Goal: Task Accomplishment & Management: Complete application form

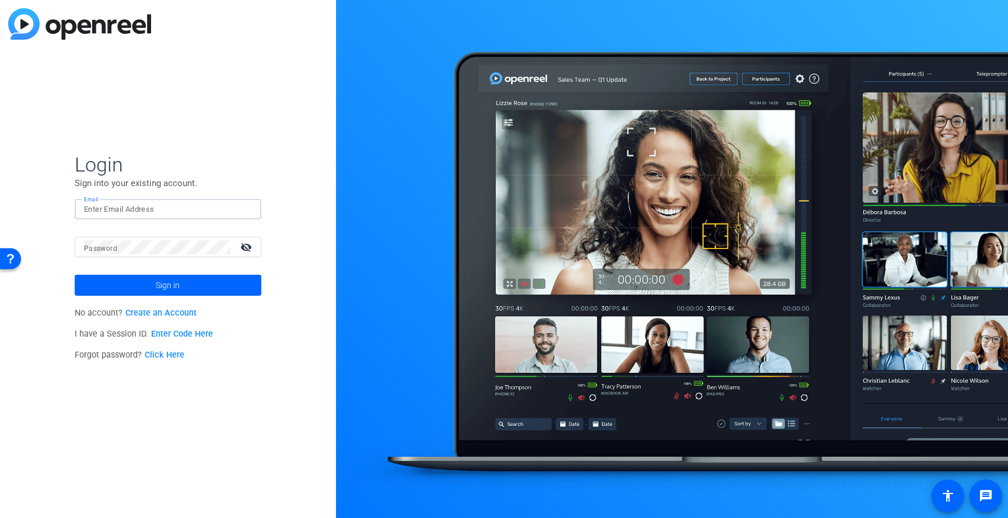
click at [159, 211] on input "Email" at bounding box center [168, 210] width 168 height 14
type input "[EMAIL_ADDRESS][DOMAIN_NAME]"
click at [75, 275] on button "Sign in" at bounding box center [168, 285] width 187 height 21
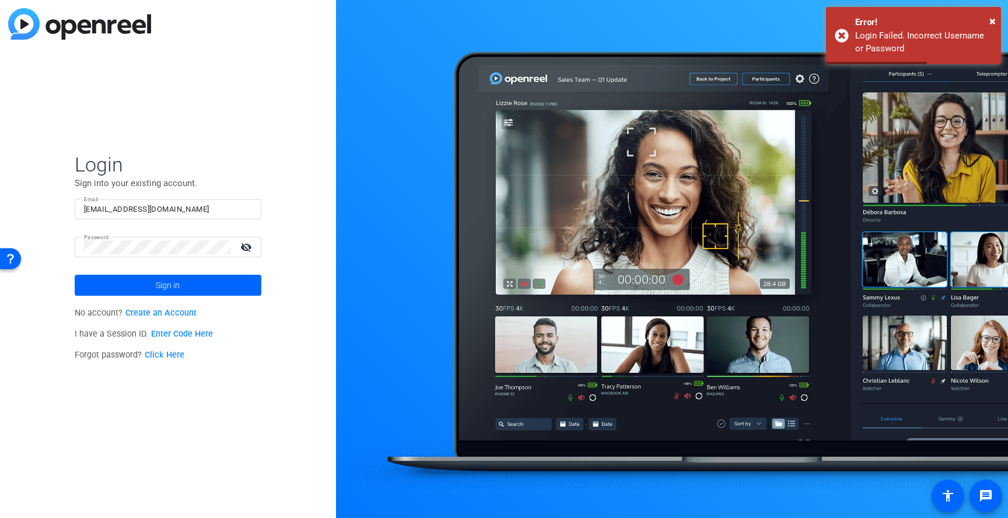
click at [170, 355] on link "Click Here" at bounding box center [165, 355] width 40 height 10
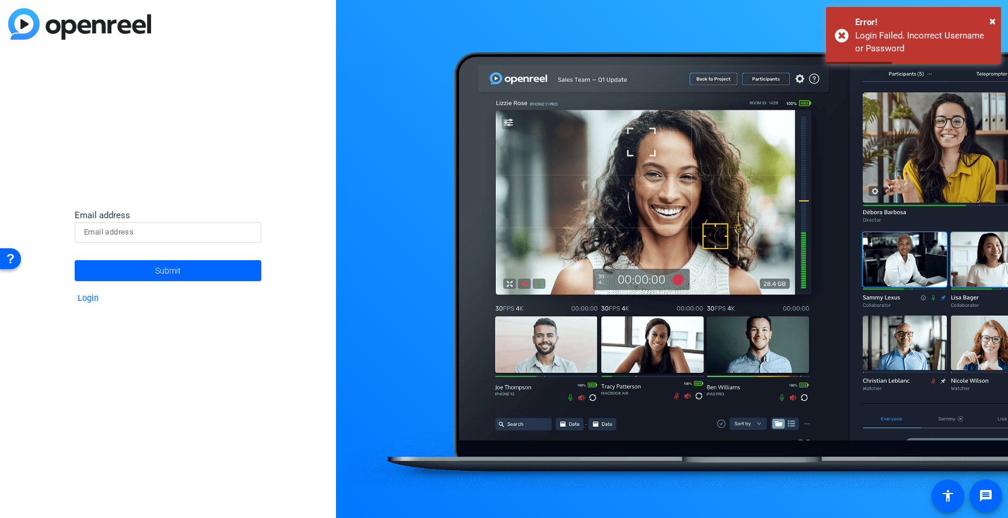
click at [202, 235] on input at bounding box center [168, 232] width 168 height 14
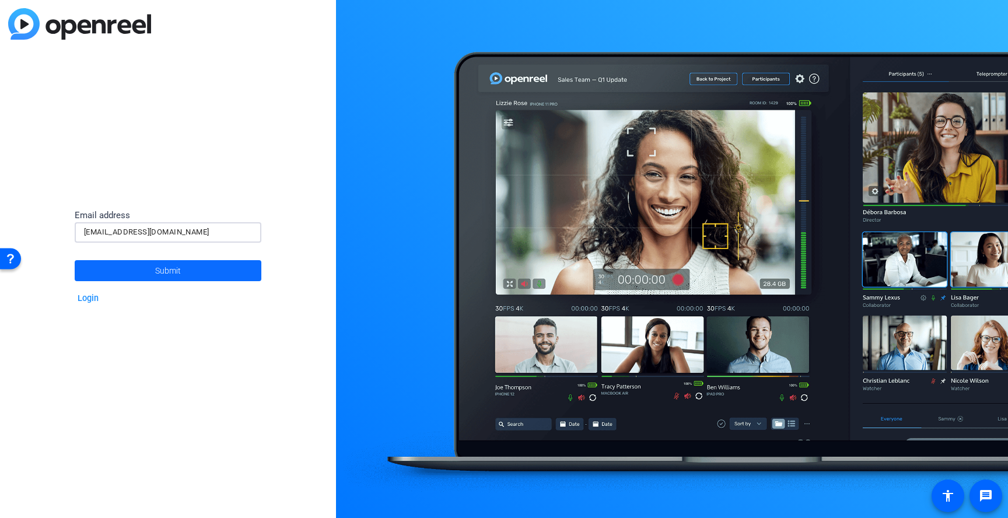
type input "[EMAIL_ADDRESS][DOMAIN_NAME]"
click at [139, 267] on span at bounding box center [168, 271] width 187 height 28
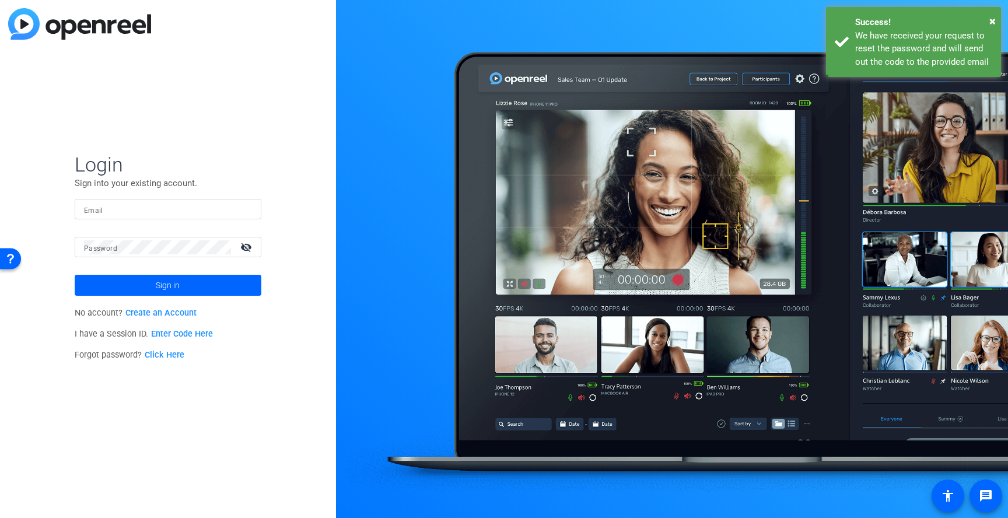
click at [151, 208] on input "Email" at bounding box center [168, 210] width 168 height 14
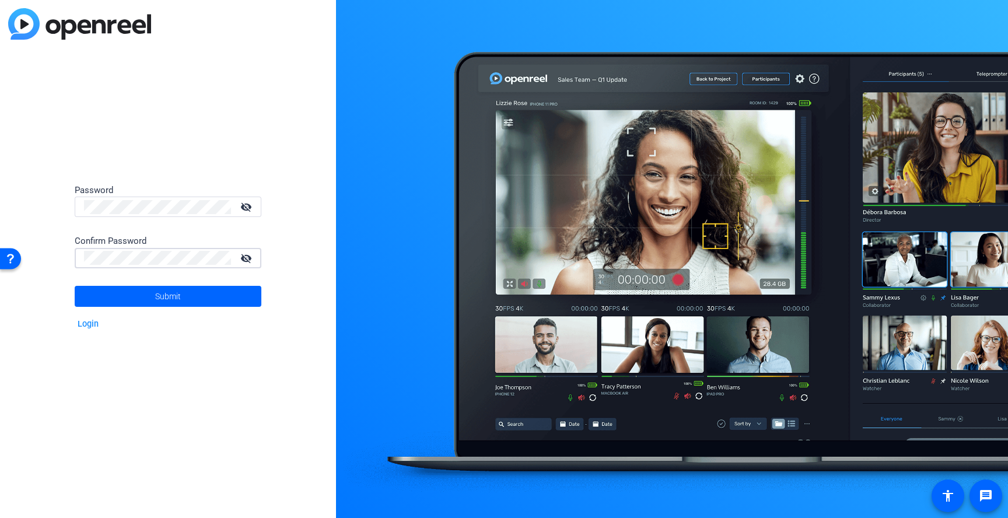
click at [75, 286] on button "Submit" at bounding box center [168, 296] width 187 height 21
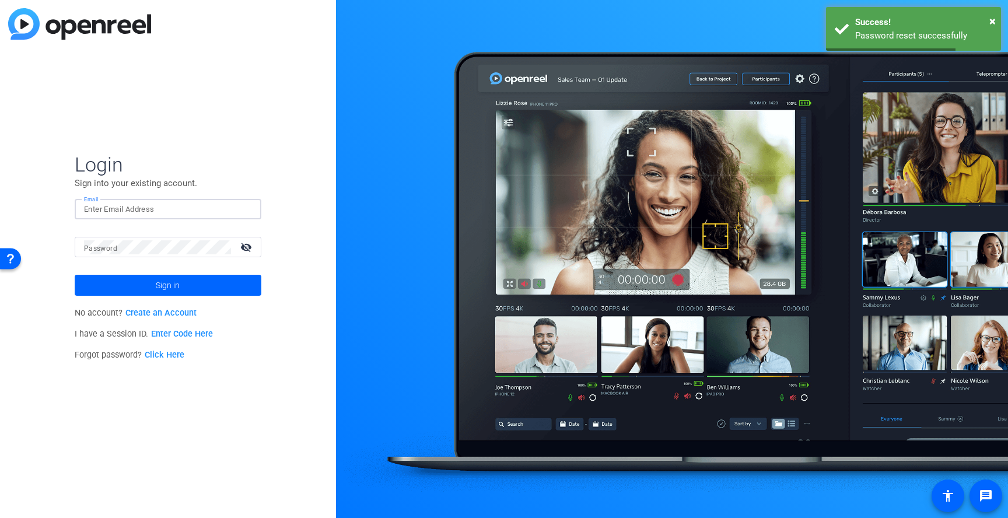
click at [145, 208] on input "Email" at bounding box center [168, 210] width 168 height 14
type input "[EMAIL_ADDRESS][DOMAIN_NAME]"
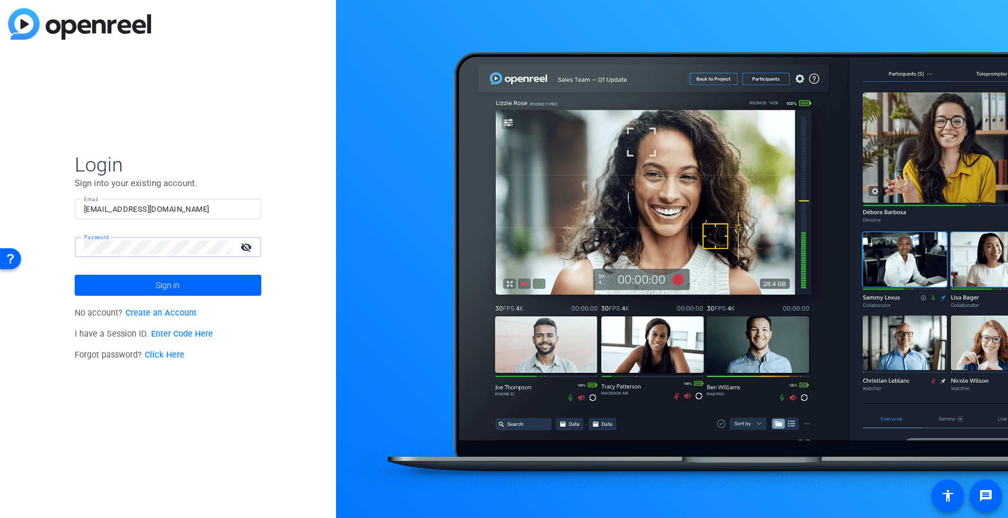
click at [75, 275] on button "Sign in" at bounding box center [168, 285] width 187 height 21
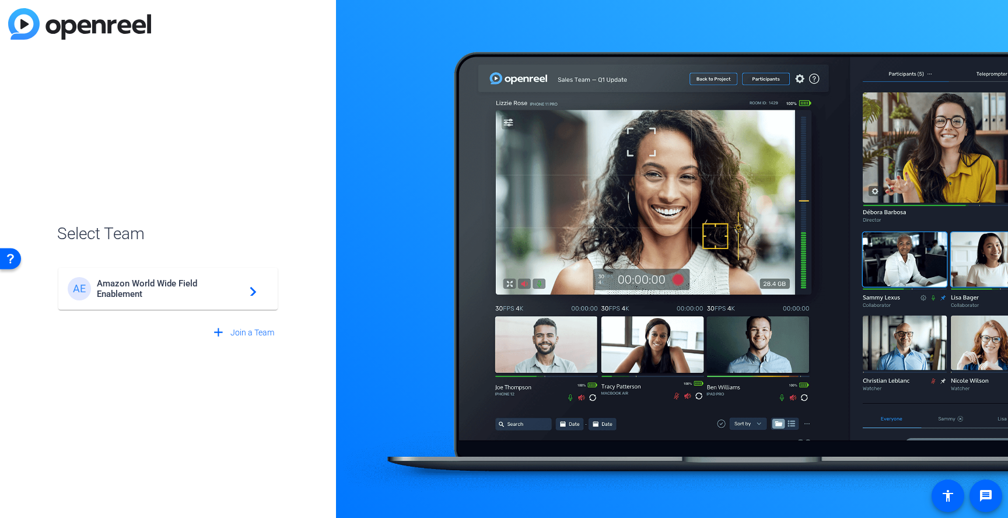
click at [159, 284] on span "Amazon World Wide Field Enablement" at bounding box center [170, 288] width 146 height 21
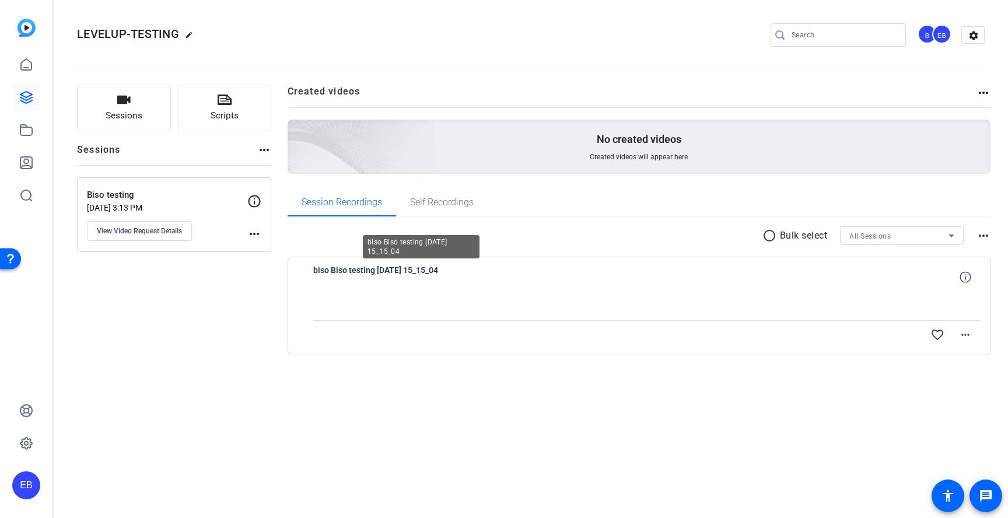
click at [449, 271] on span "biso Biso testing 2025-08-18 15_15_04" at bounding box center [421, 277] width 216 height 28
click at [430, 273] on span "biso Biso testing 2025-08-18 15_15_04" at bounding box center [421, 277] width 216 height 28
click at [966, 330] on mat-icon "more_horiz" at bounding box center [966, 335] width 14 height 14
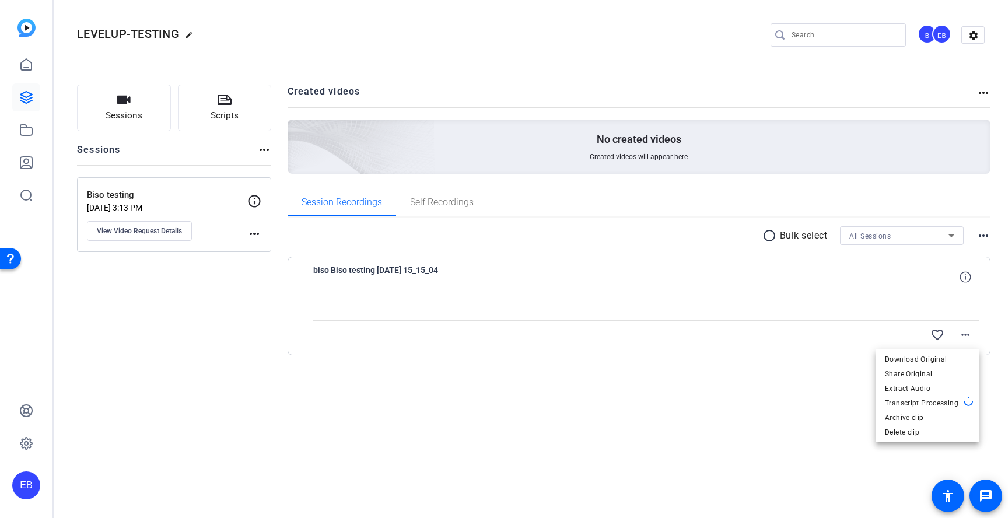
click at [724, 414] on div at bounding box center [504, 259] width 1008 height 518
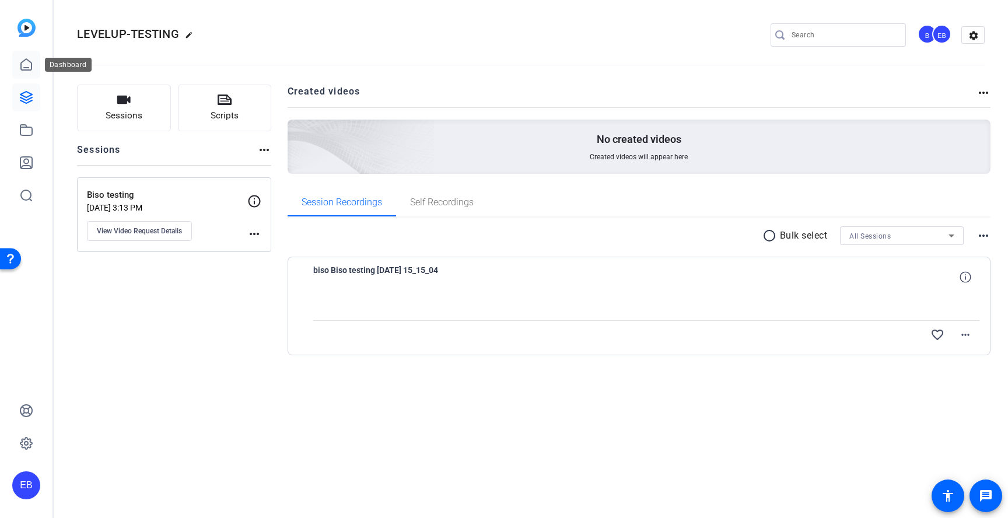
click at [30, 61] on icon at bounding box center [26, 65] width 14 height 14
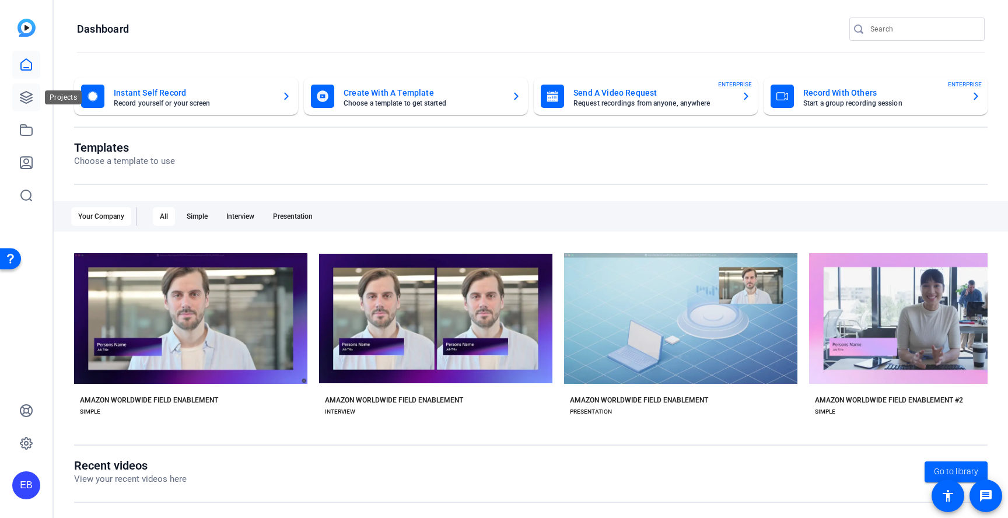
click at [30, 101] on icon at bounding box center [26, 97] width 14 height 14
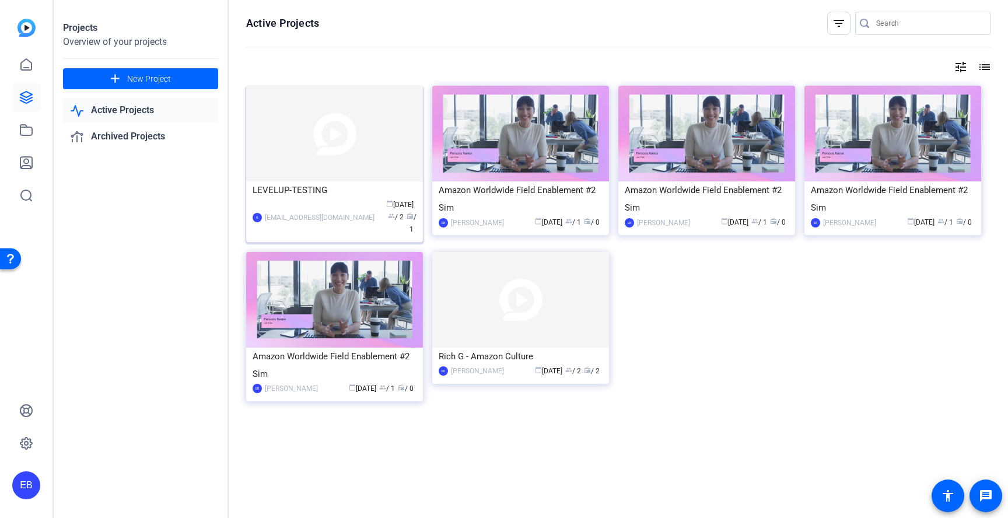
click at [305, 169] on img at bounding box center [334, 134] width 177 height 96
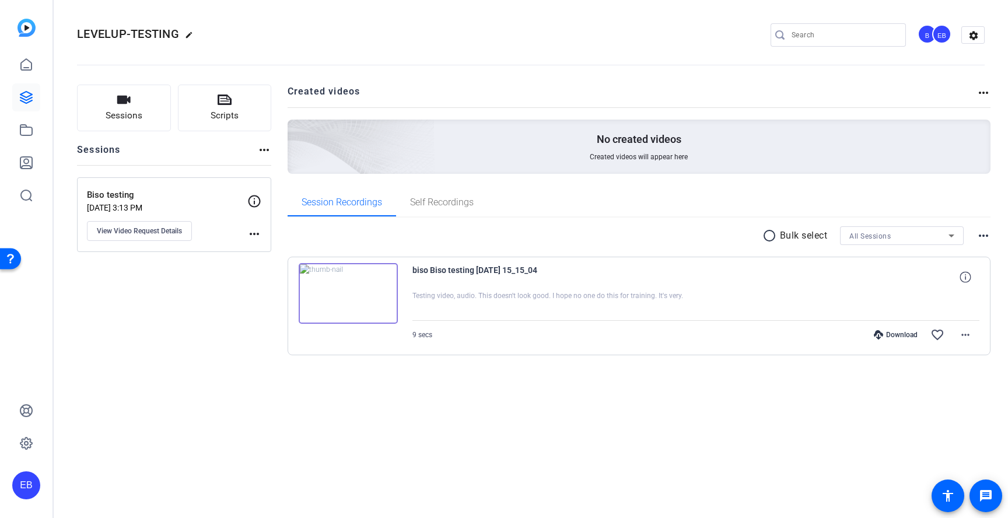
click at [380, 300] on img at bounding box center [348, 293] width 99 height 61
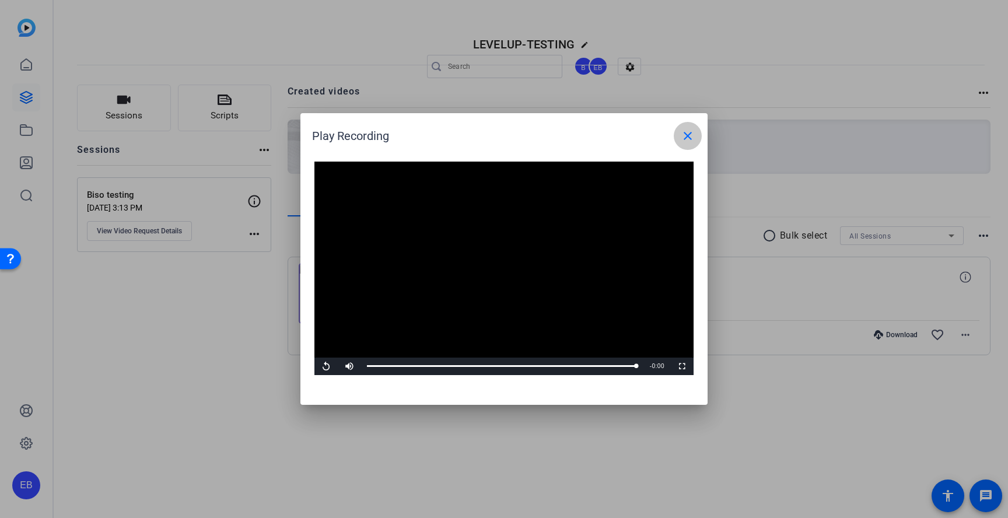
click at [682, 139] on mat-icon "close" at bounding box center [688, 136] width 14 height 14
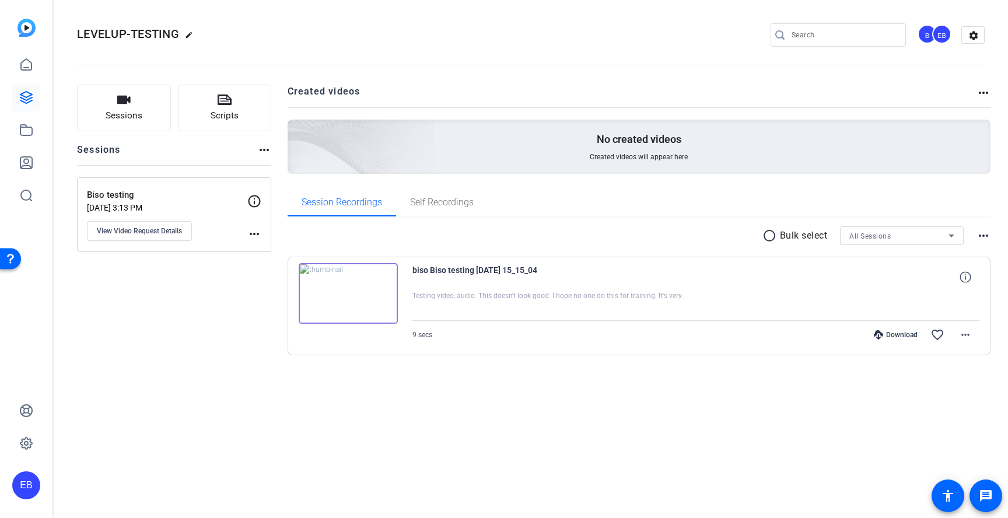
click at [23, 33] on img at bounding box center [27, 28] width 18 height 18
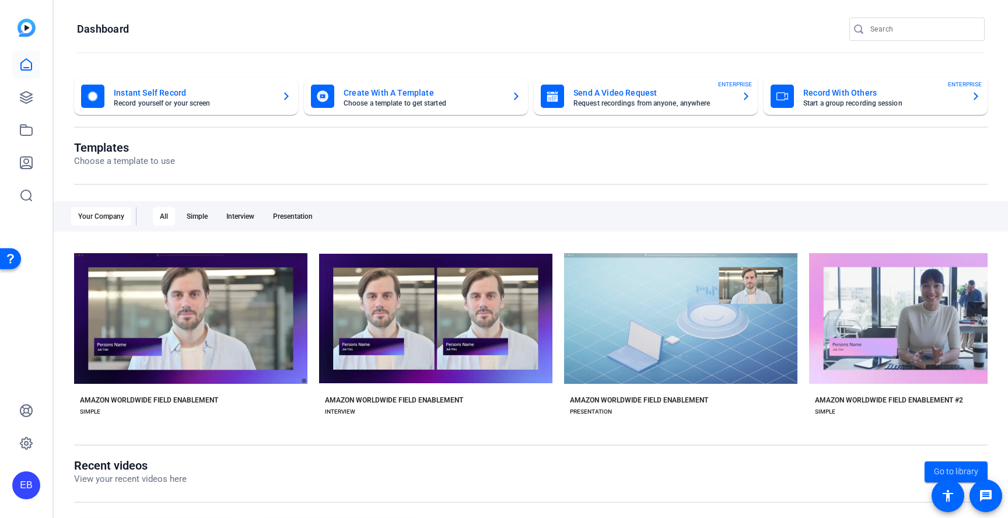
click at [857, 93] on mat-card-title "Record With Others" at bounding box center [883, 93] width 159 height 14
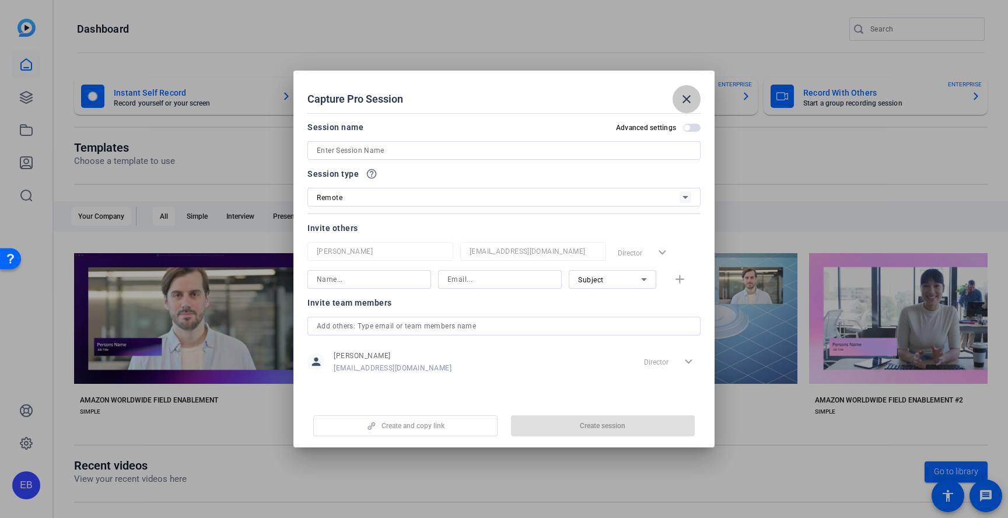
click at [691, 96] on mat-icon "close" at bounding box center [687, 99] width 14 height 14
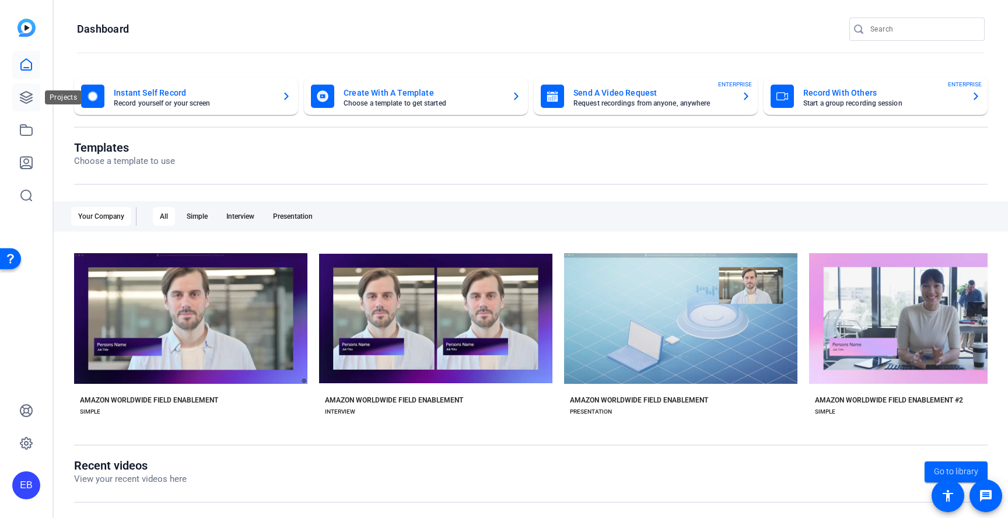
click at [21, 99] on icon at bounding box center [26, 97] width 14 height 14
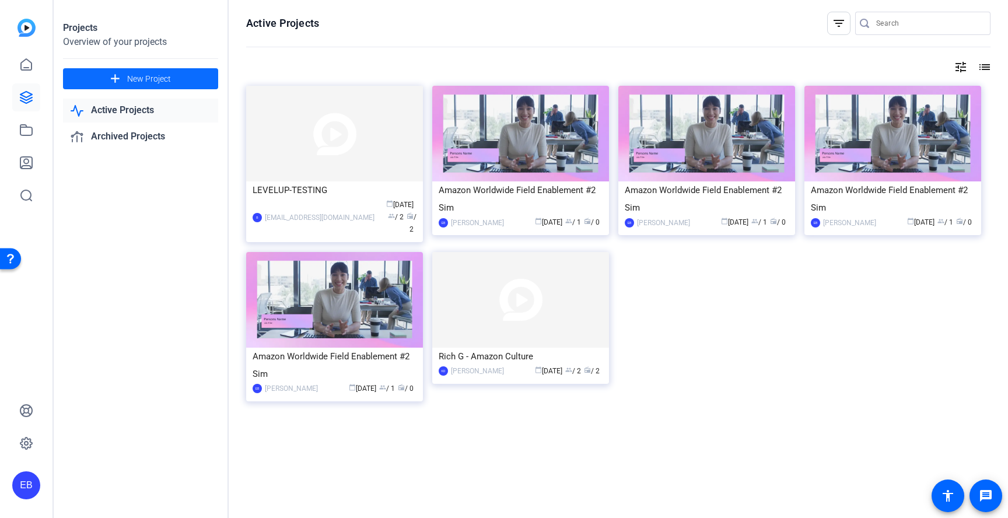
click at [131, 82] on span "New Project" at bounding box center [149, 79] width 44 height 12
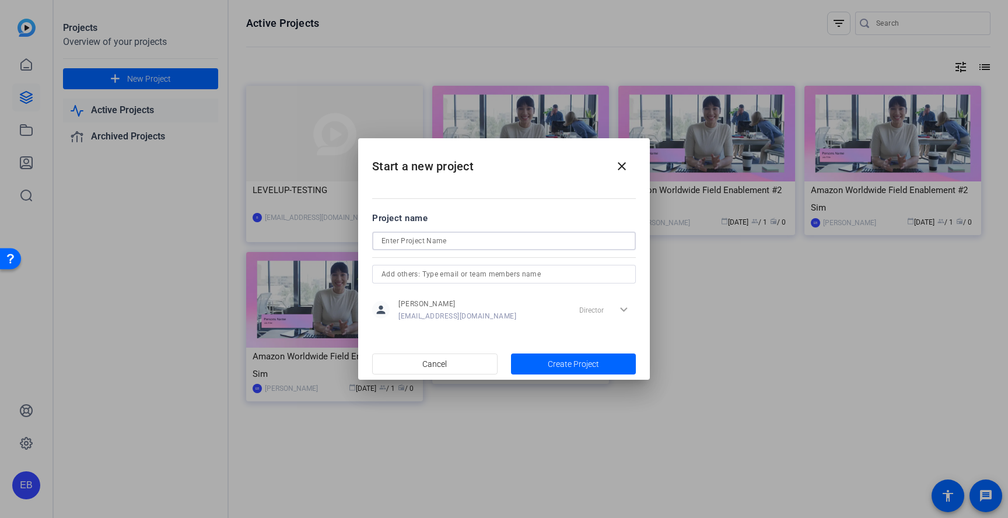
click at [442, 245] on input at bounding box center [504, 241] width 245 height 14
type input "Kristin - Levelup Q4"
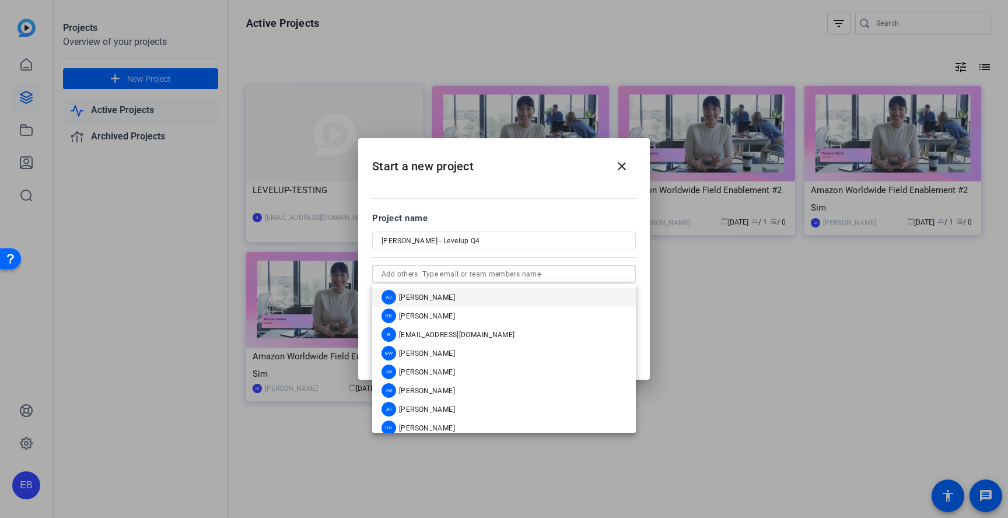
click at [414, 273] on input "text" at bounding box center [504, 274] width 245 height 14
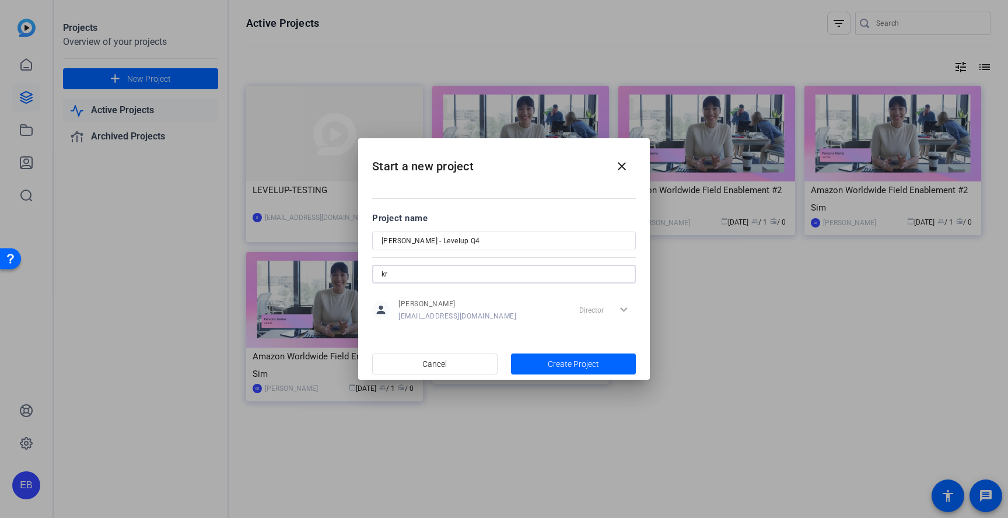
click at [519, 277] on input "kr" at bounding box center [504, 274] width 245 height 14
type input "k"
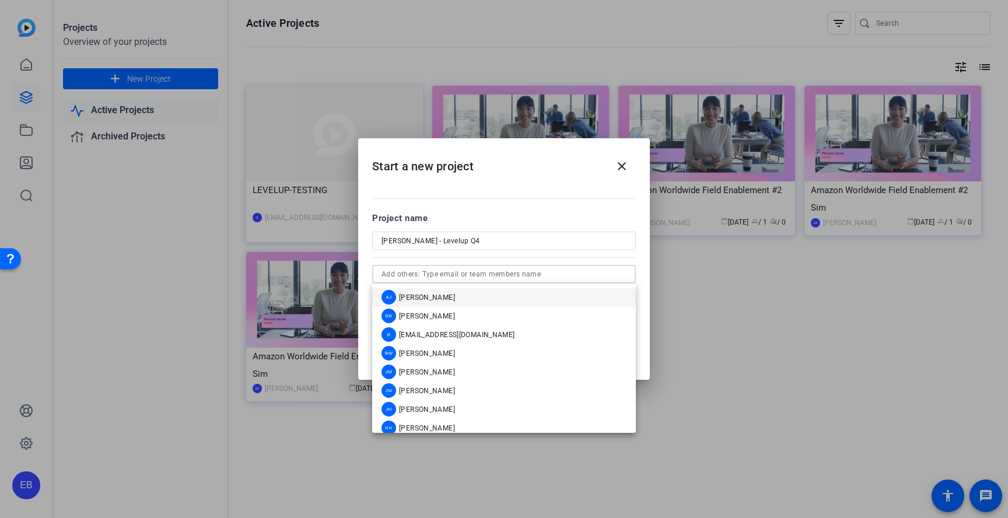
click at [532, 277] on input "text" at bounding box center [504, 274] width 245 height 14
paste input "knroc@amazon.com"
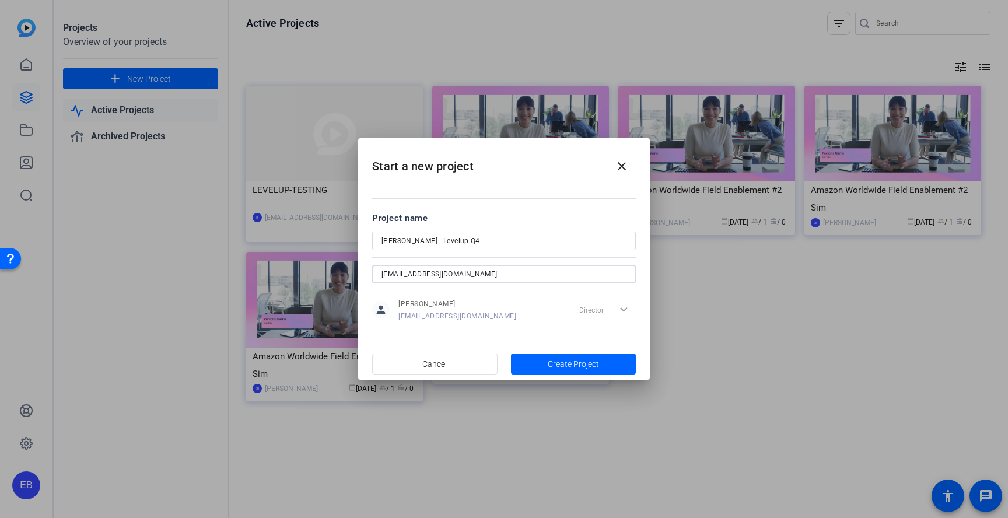
click at [487, 275] on input "knroc@amazon.com" at bounding box center [504, 274] width 245 height 14
click at [504, 273] on input "knroc@amazon.com" at bounding box center [504, 274] width 245 height 14
click at [519, 273] on input "knroc@amazon.com" at bounding box center [504, 274] width 245 height 14
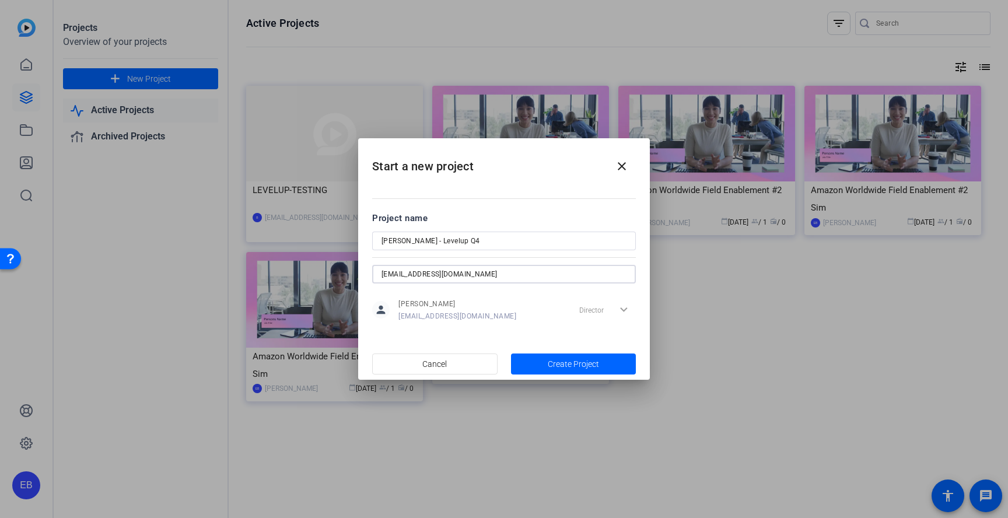
drag, startPoint x: 382, startPoint y: 275, endPoint x: 359, endPoint y: 274, distance: 22.8
click at [382, 274] on input "knroc@amazon.com" at bounding box center [504, 274] width 245 height 14
click at [494, 280] on input "knroc@amazon.com" at bounding box center [504, 274] width 245 height 14
click at [491, 245] on input "Kristin - Levelup Q4" at bounding box center [504, 241] width 245 height 14
click at [480, 276] on input "knroc@amazon.com" at bounding box center [504, 274] width 245 height 14
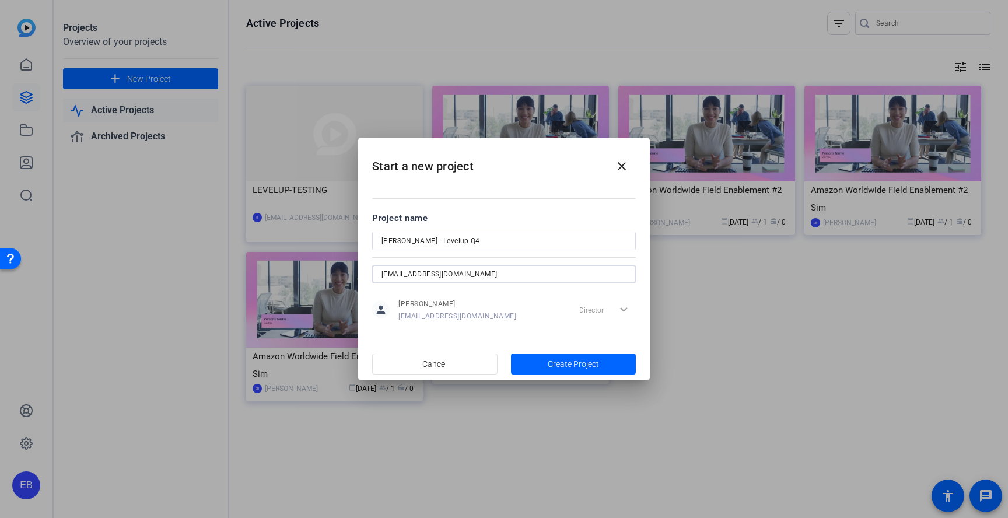
click at [480, 276] on input "knroc@amazon.com" at bounding box center [504, 274] width 245 height 14
type input "k"
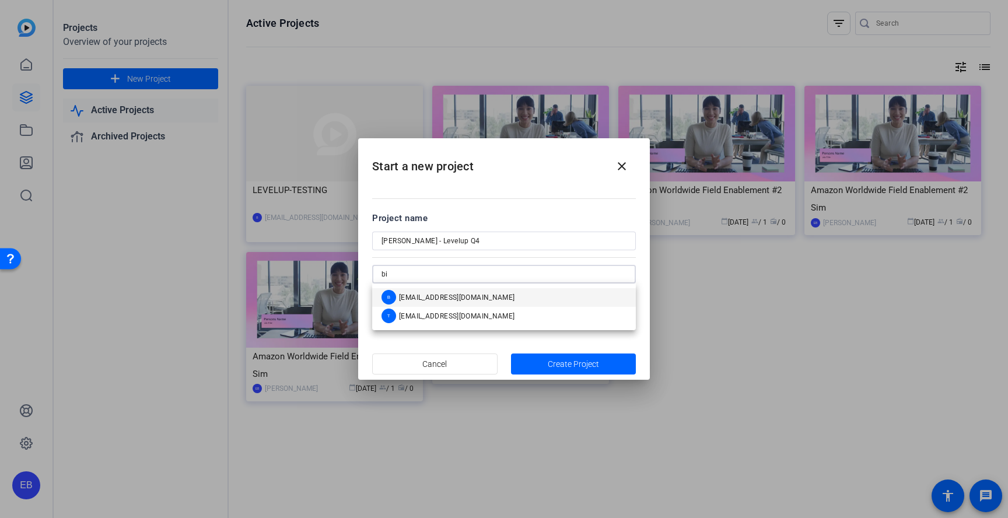
type input "bi"
click at [472, 294] on mat-option "B biso@amazon.com" at bounding box center [504, 297] width 264 height 19
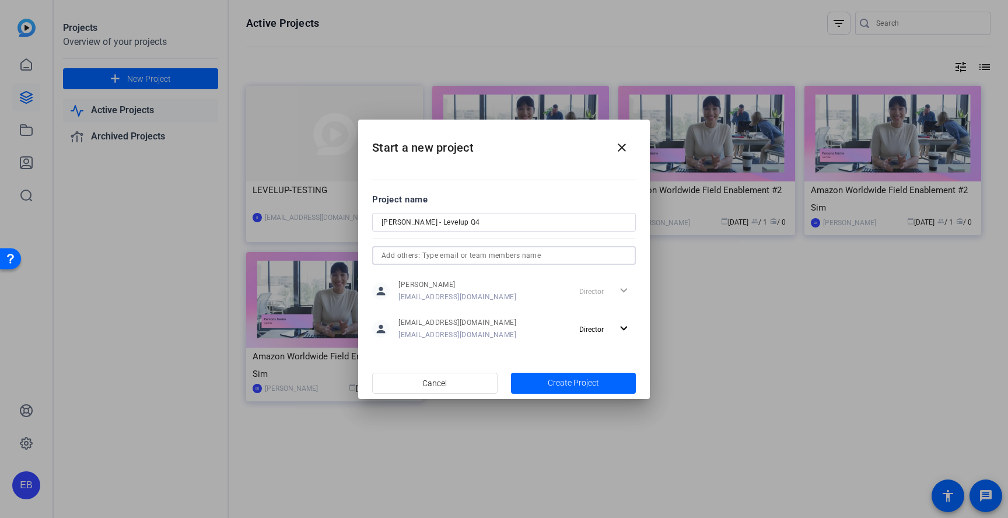
click at [472, 253] on input "text" at bounding box center [504, 256] width 245 height 14
type input "k"
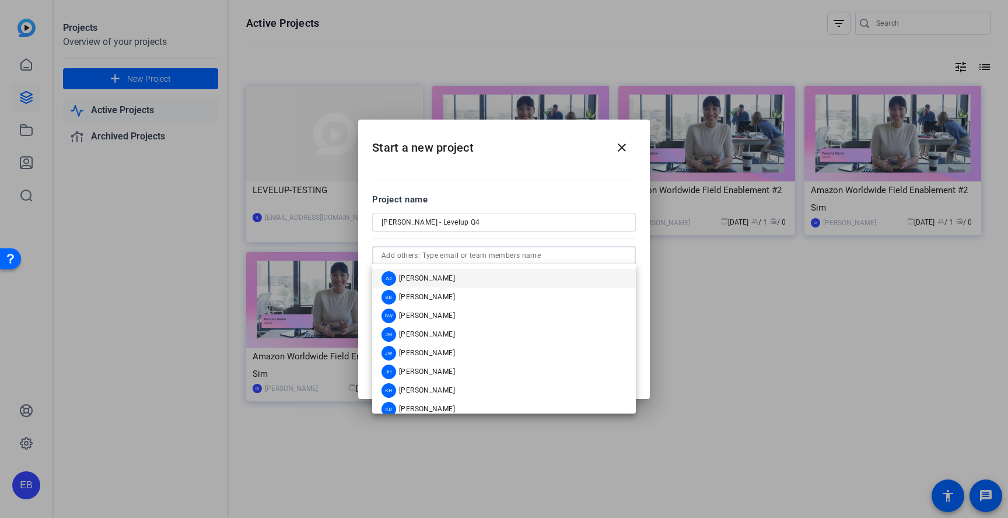
type input "ç"
paste input "biso@amazon.com"
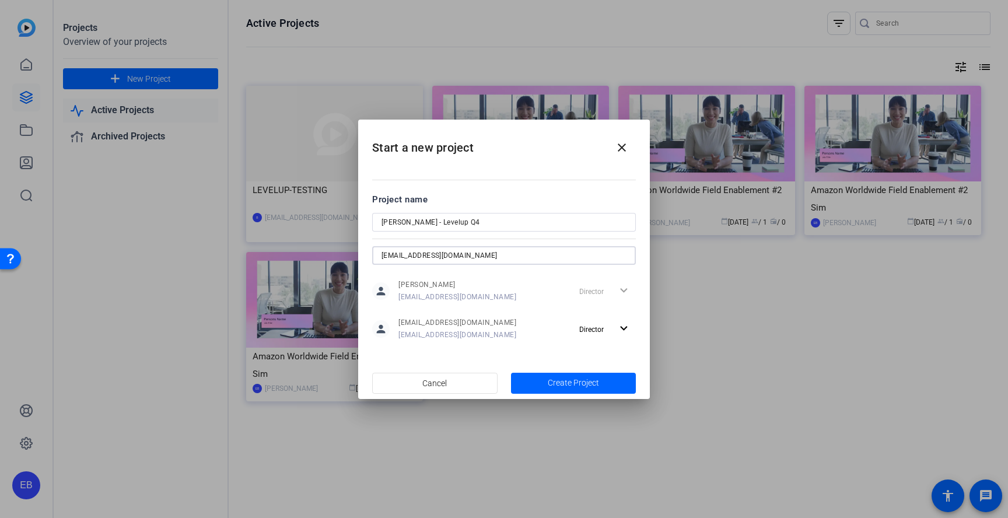
click at [526, 256] on input "biso@amazon.com" at bounding box center [504, 256] width 245 height 14
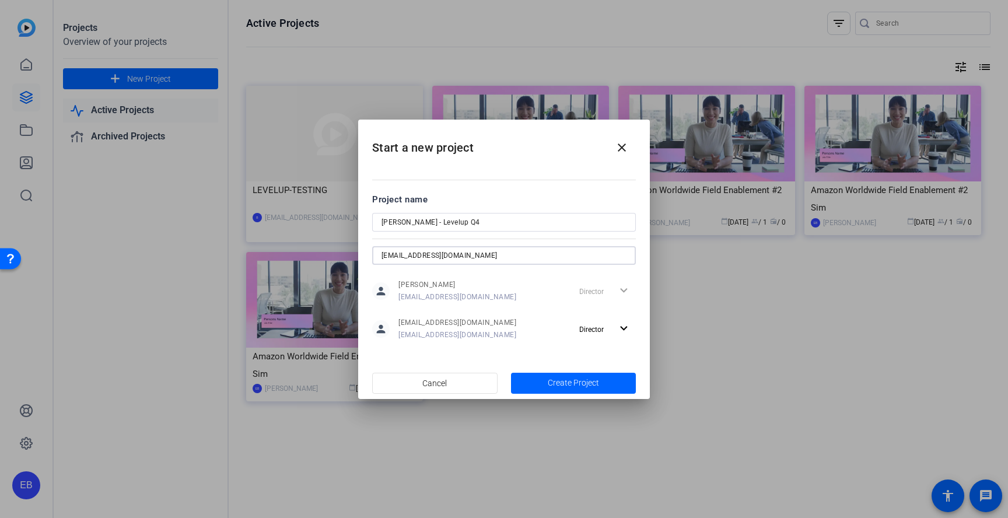
click at [526, 256] on input "biso@amazon.com" at bounding box center [504, 256] width 245 height 14
type input "k"
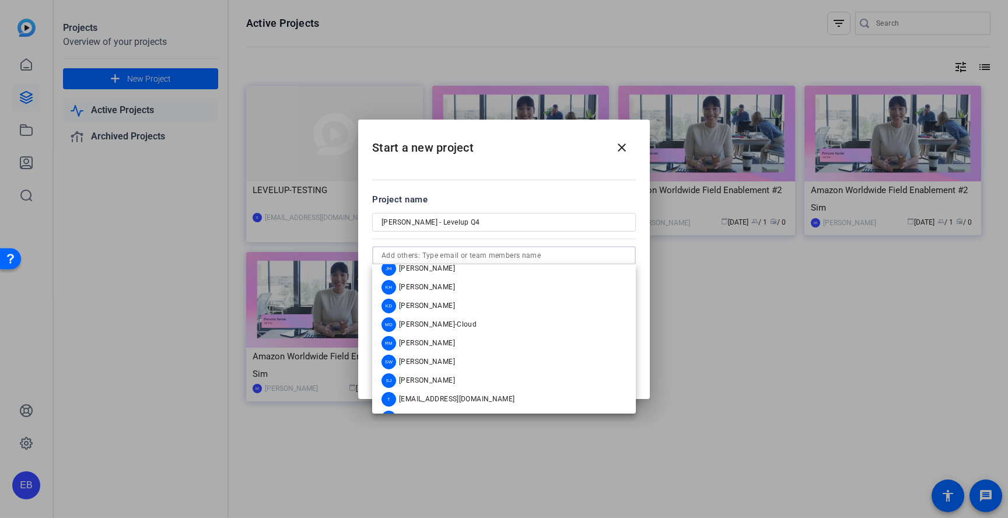
scroll to position [121, 0]
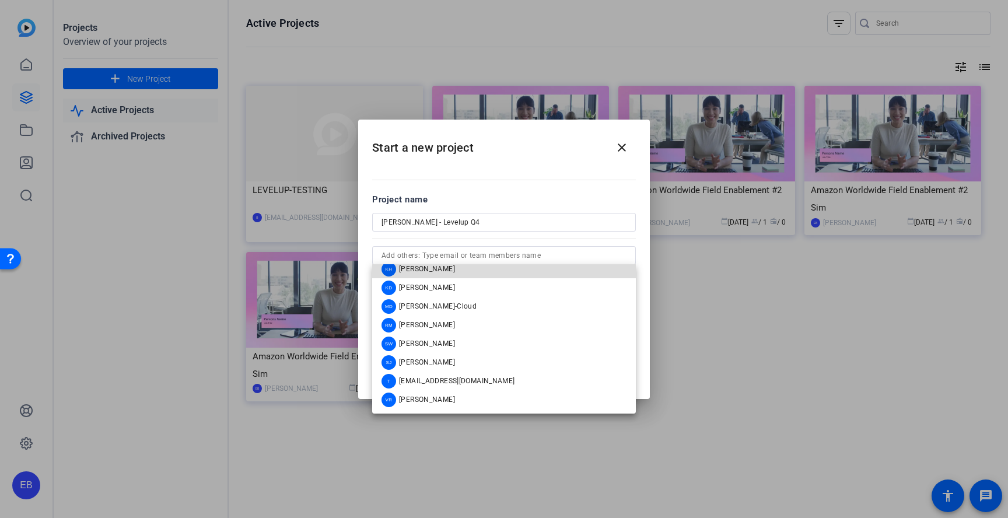
click at [512, 268] on mat-option "KH Kai Hayden" at bounding box center [504, 269] width 264 height 19
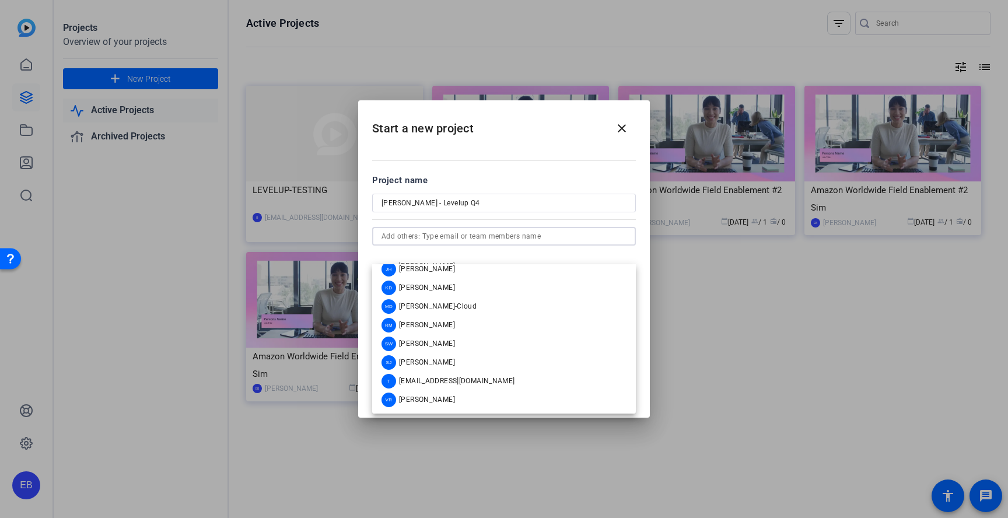
scroll to position [0, 0]
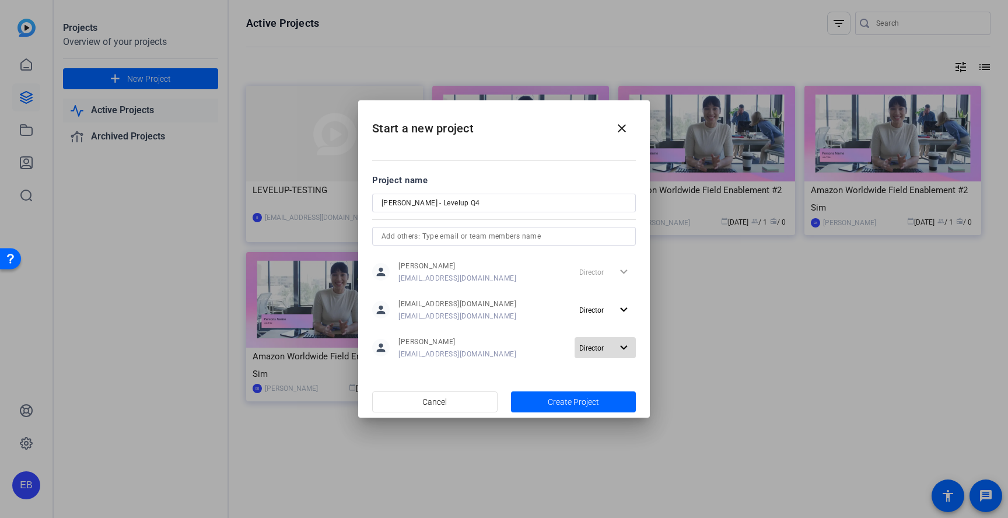
click at [630, 350] on mat-icon "expand_more" at bounding box center [624, 348] width 15 height 15
click at [610, 391] on span "Remove User" at bounding box center [605, 392] width 43 height 8
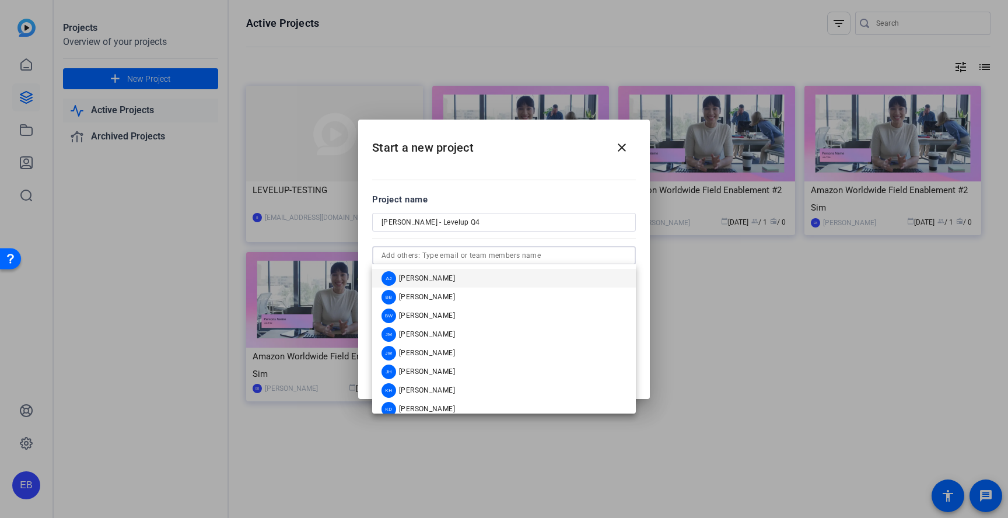
click at [522, 252] on input "text" at bounding box center [504, 256] width 245 height 14
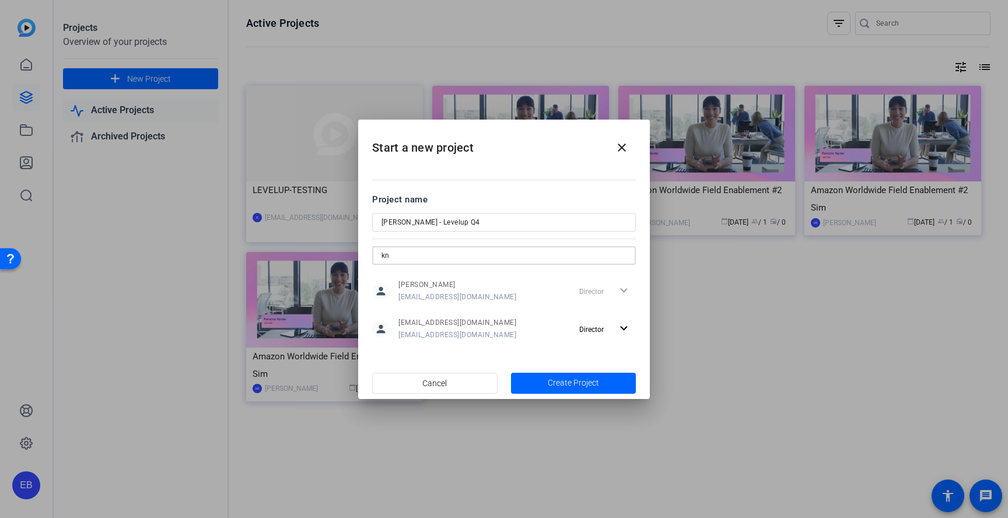
type input "k"
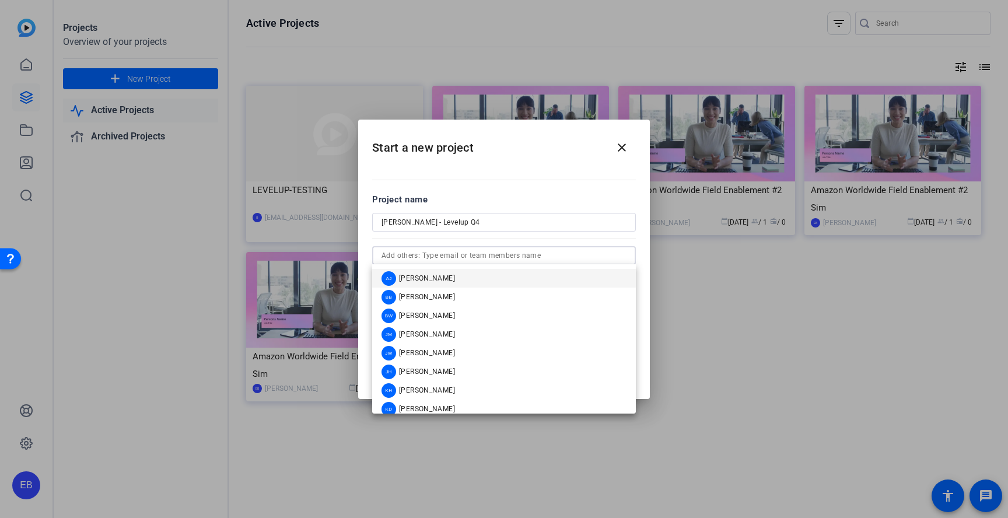
click at [608, 190] on mat-dialog-content "Project name Kristin - Levelup Q4 person Erica Bethel ericabet@amazon.com Direc…" at bounding box center [504, 267] width 292 height 200
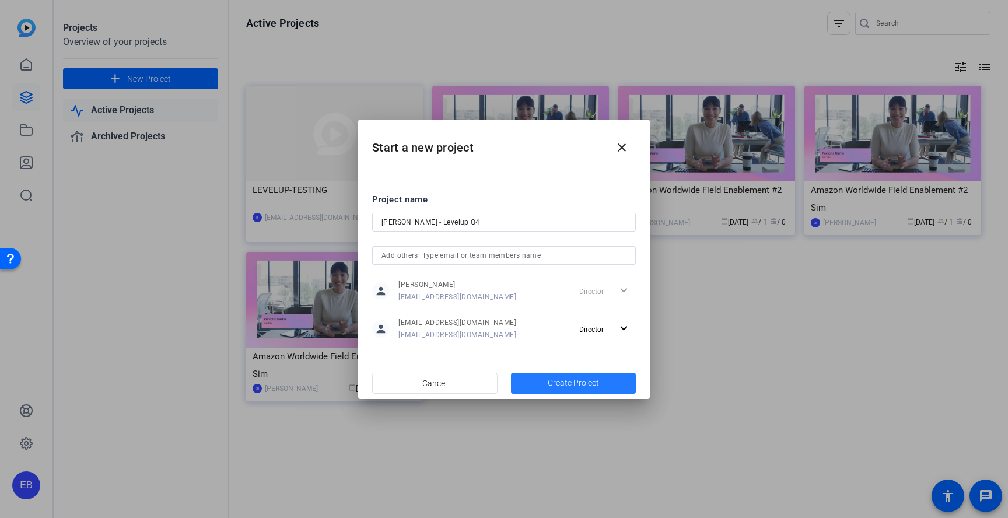
click at [612, 385] on span "button" at bounding box center [573, 383] width 125 height 28
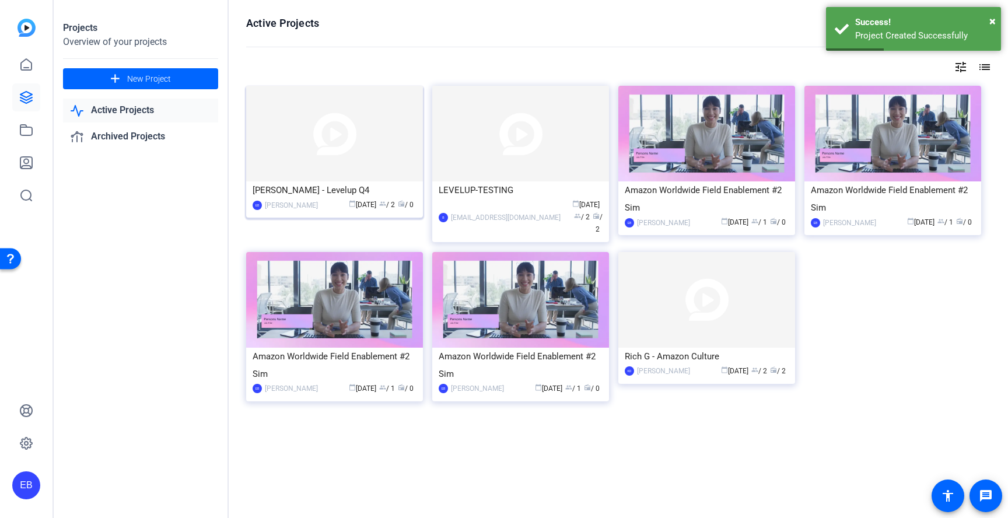
click at [338, 160] on img at bounding box center [334, 134] width 177 height 96
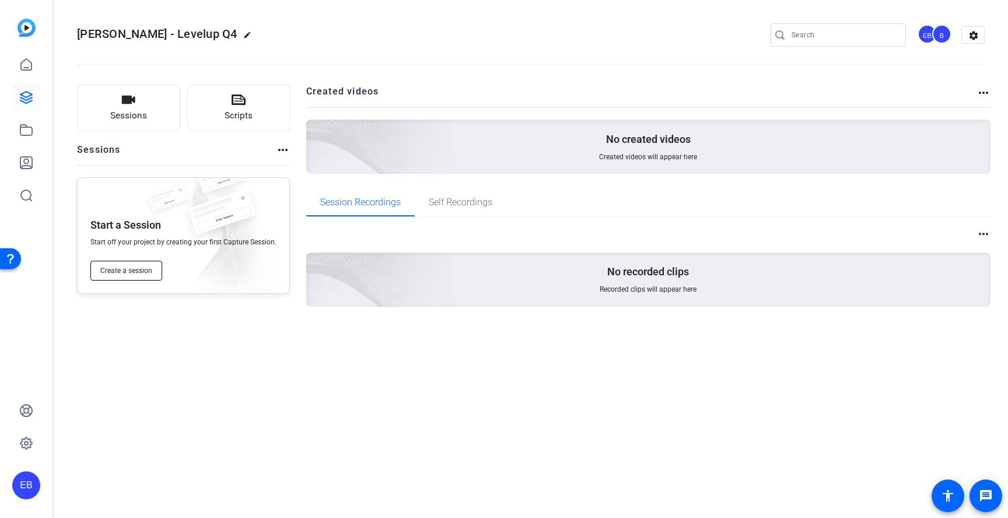
click at [148, 278] on button "Create a session" at bounding box center [126, 271] width 72 height 20
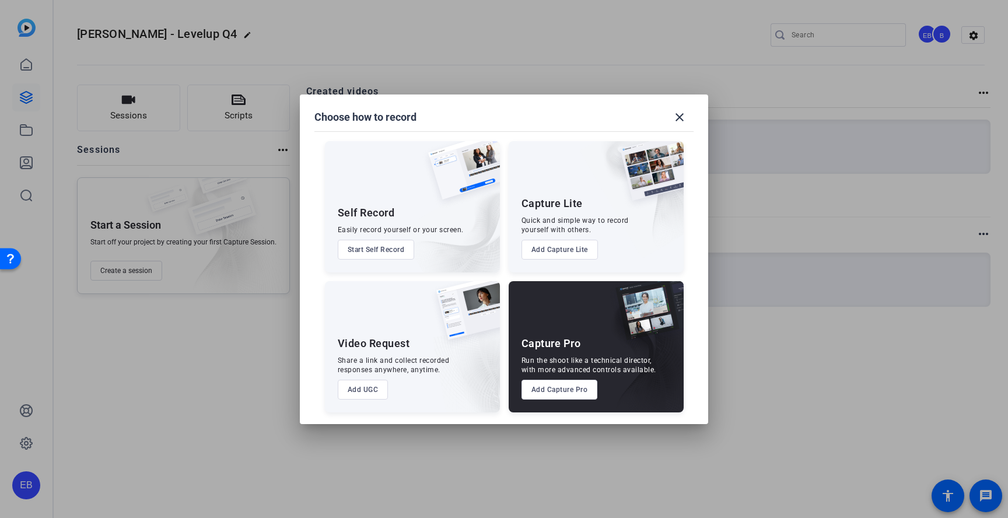
click at [574, 250] on button "Add Capture Lite" at bounding box center [560, 250] width 76 height 20
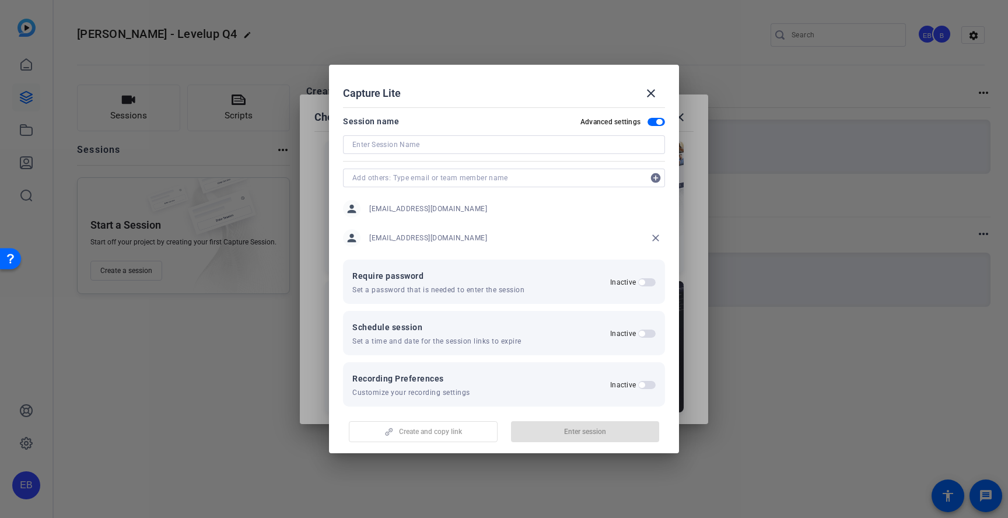
click at [514, 149] on input at bounding box center [503, 145] width 303 height 14
click at [650, 89] on mat-icon "close" at bounding box center [651, 93] width 14 height 14
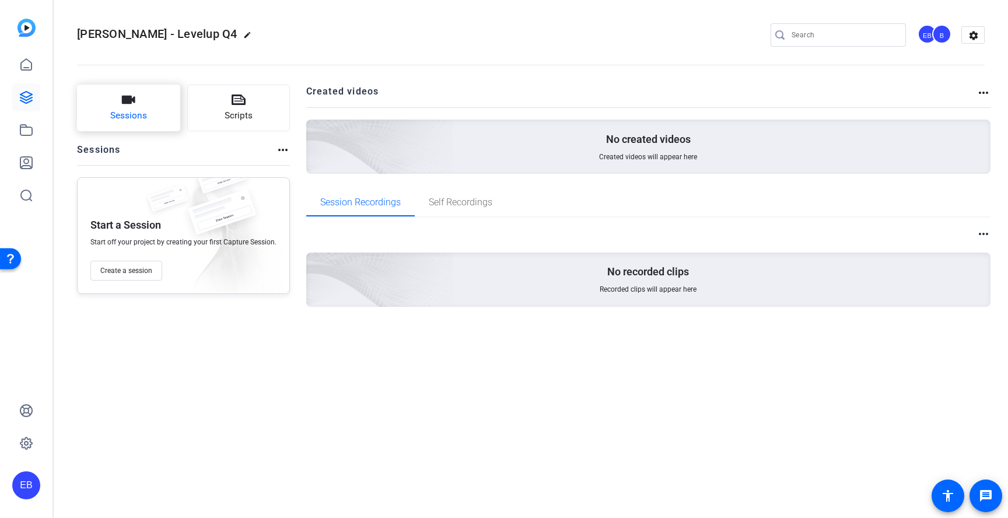
click at [83, 114] on button "Sessions" at bounding box center [128, 108] width 103 height 47
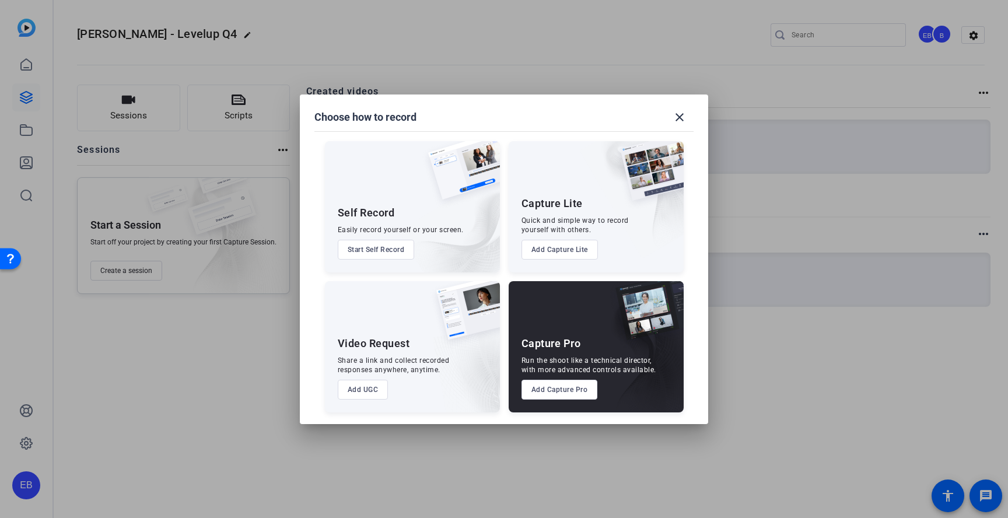
click at [563, 392] on button "Add Capture Pro" at bounding box center [560, 390] width 76 height 20
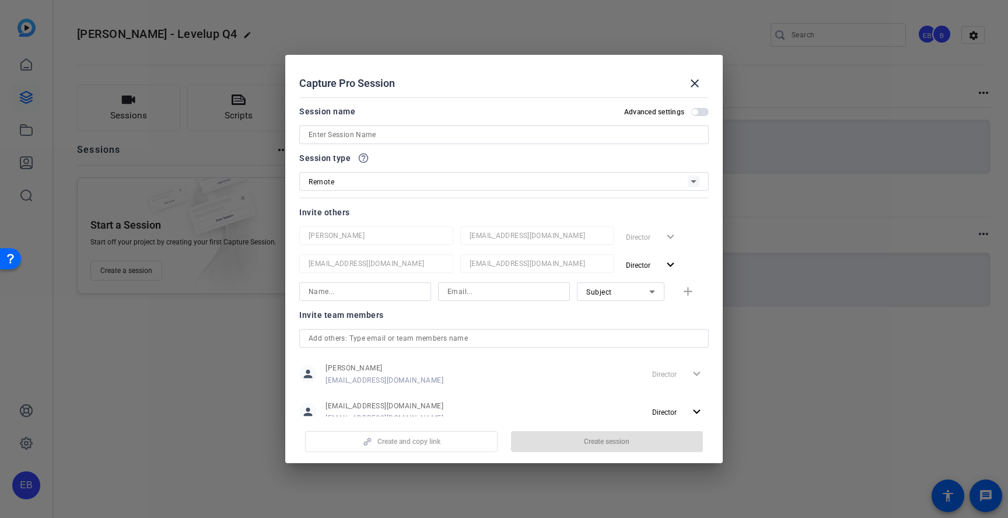
click at [464, 137] on input at bounding box center [504, 135] width 391 height 14
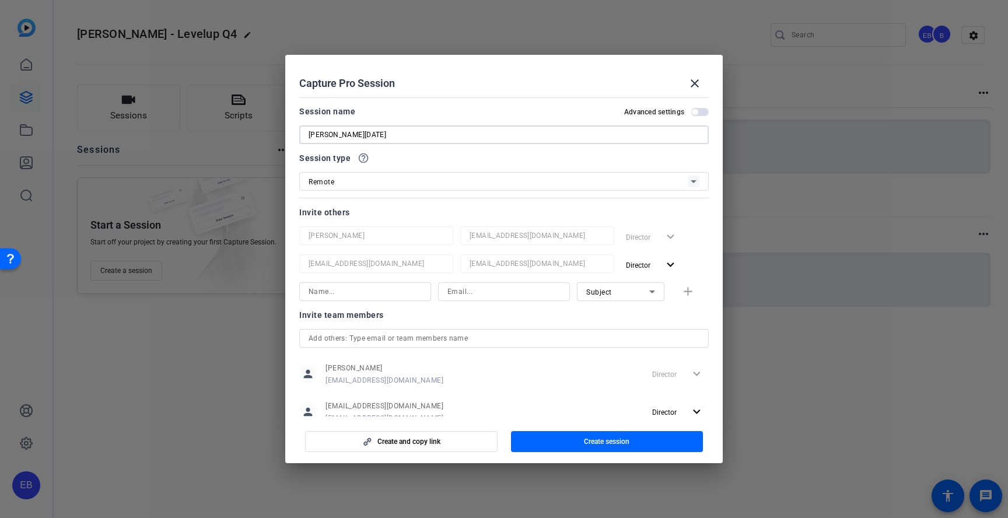
type input "Kristin Monday"
click at [470, 187] on div "Remote" at bounding box center [498, 181] width 379 height 15
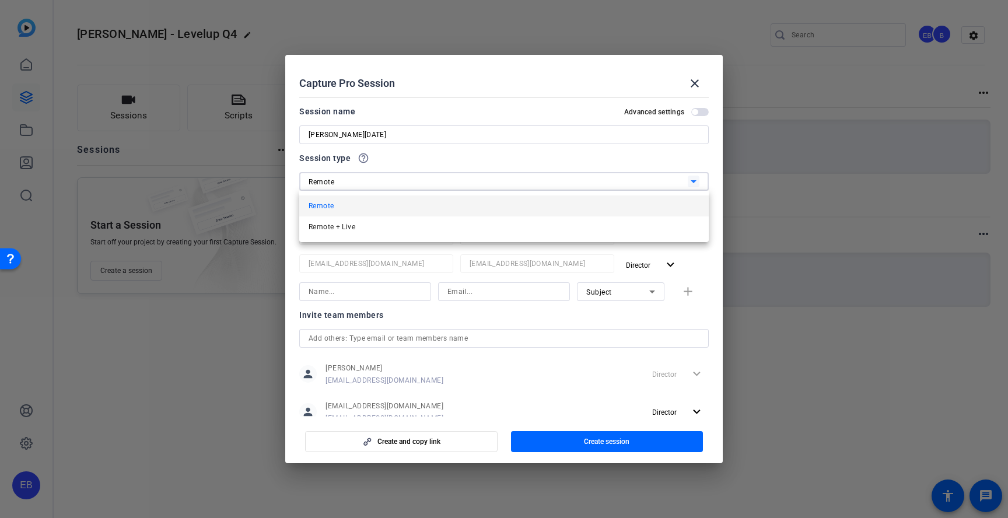
click at [483, 162] on div at bounding box center [504, 259] width 1008 height 518
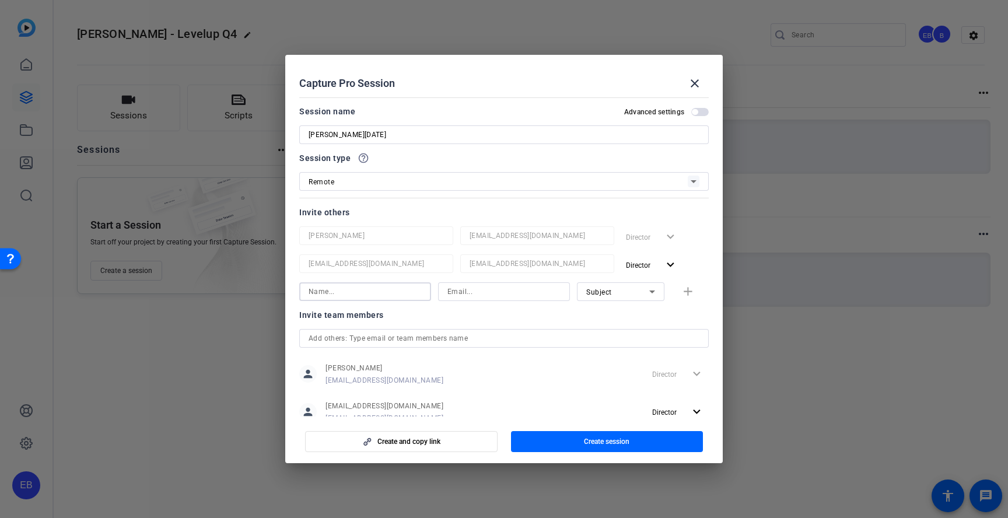
click at [406, 289] on input at bounding box center [365, 292] width 113 height 14
type input "Kristin Rockwell"
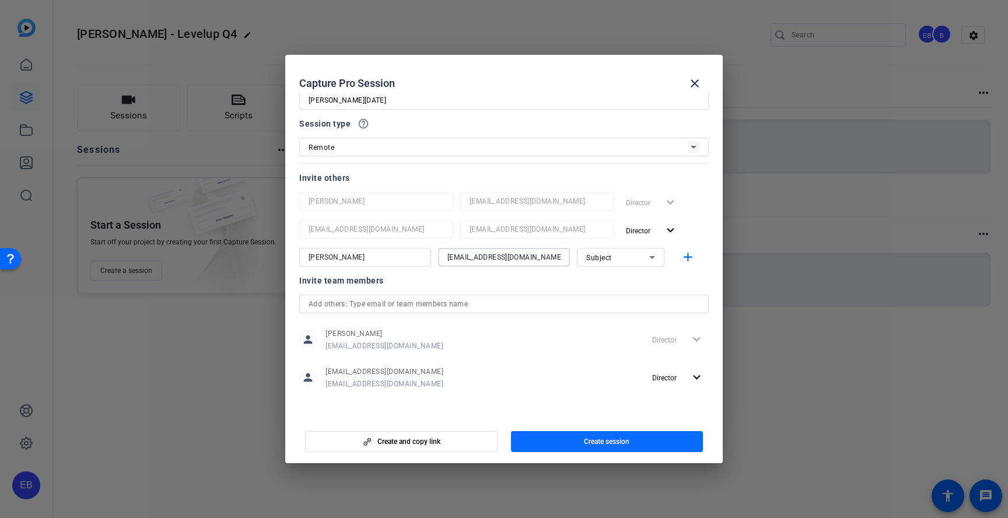
type input "knroc@amaozn.com"
click at [613, 442] on span "Create session" at bounding box center [607, 441] width 46 height 9
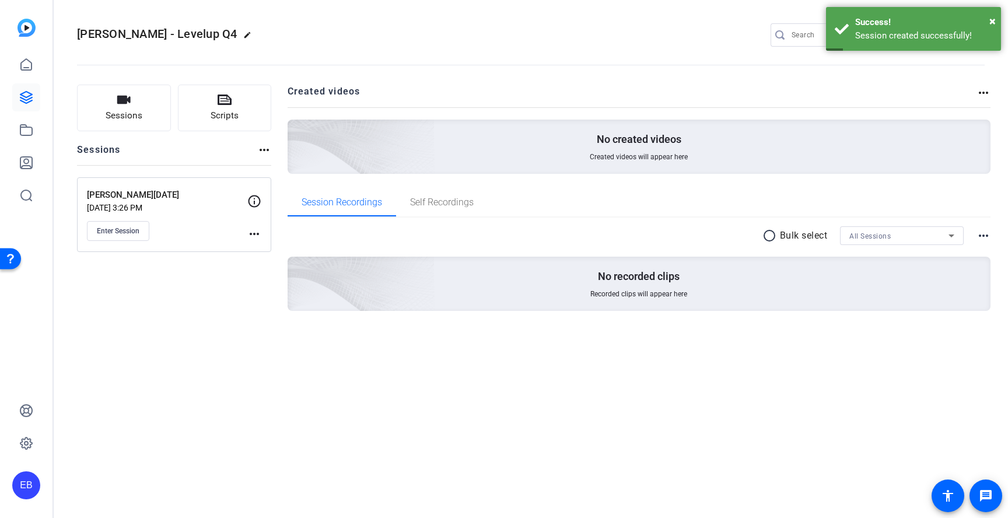
click at [250, 232] on mat-icon "more_horiz" at bounding box center [254, 234] width 14 height 14
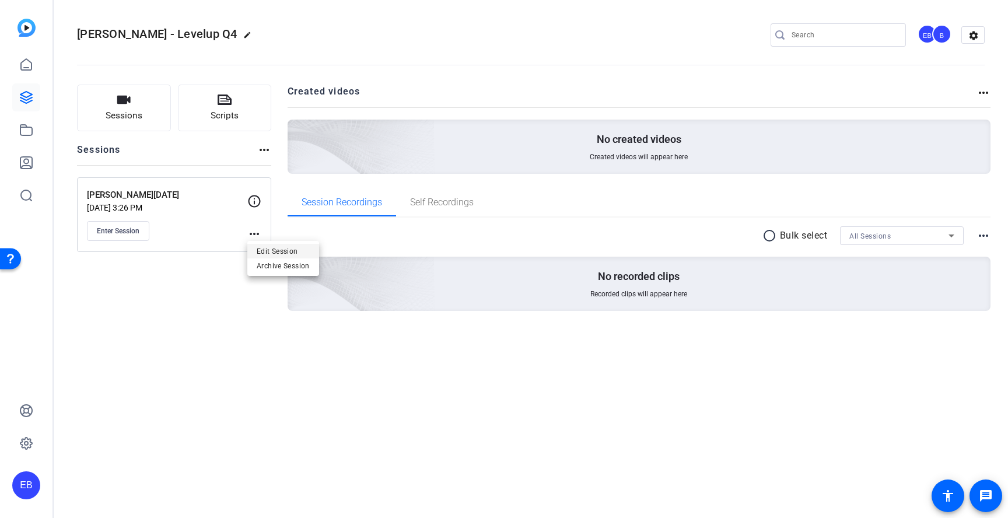
click at [258, 248] on span "Edit Session" at bounding box center [283, 251] width 53 height 14
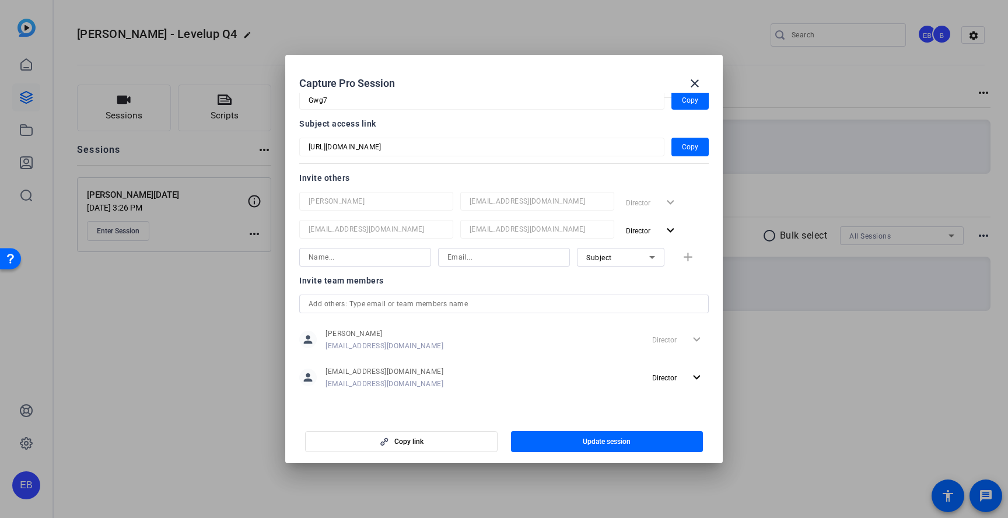
scroll to position [0, 0]
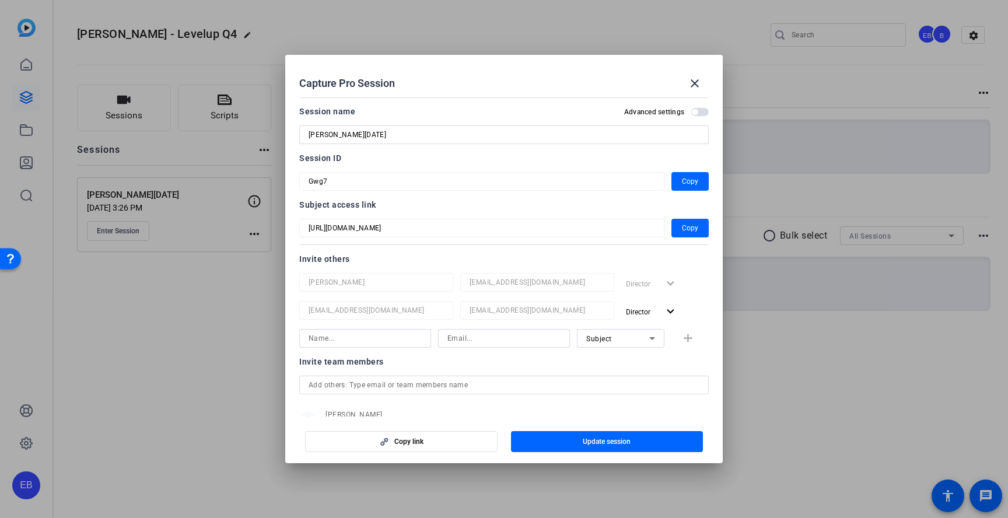
click at [697, 110] on span "button" at bounding box center [701, 112] width 18 height 8
click at [700, 110] on span "button" at bounding box center [701, 112] width 18 height 8
click at [689, 83] on mat-icon "close" at bounding box center [695, 83] width 14 height 14
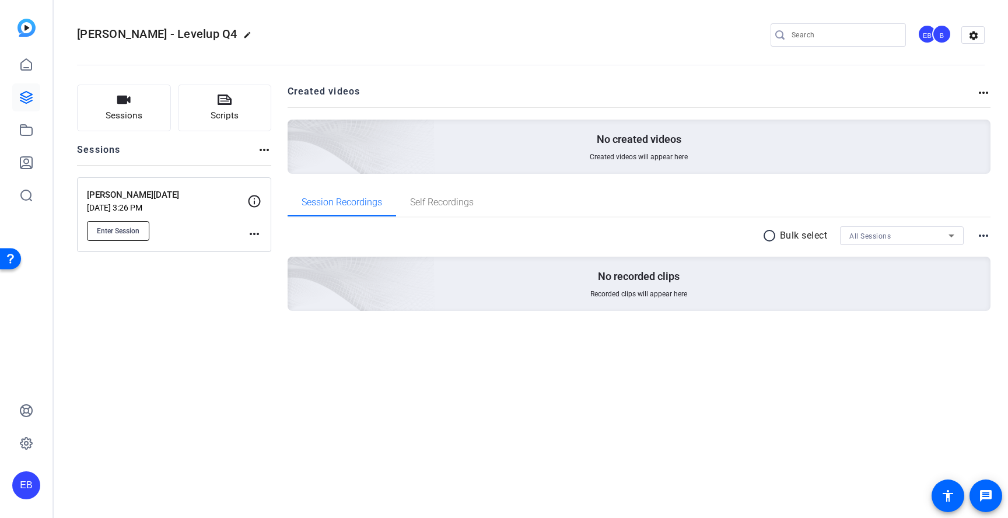
click at [128, 229] on span "Enter Session" at bounding box center [118, 230] width 43 height 9
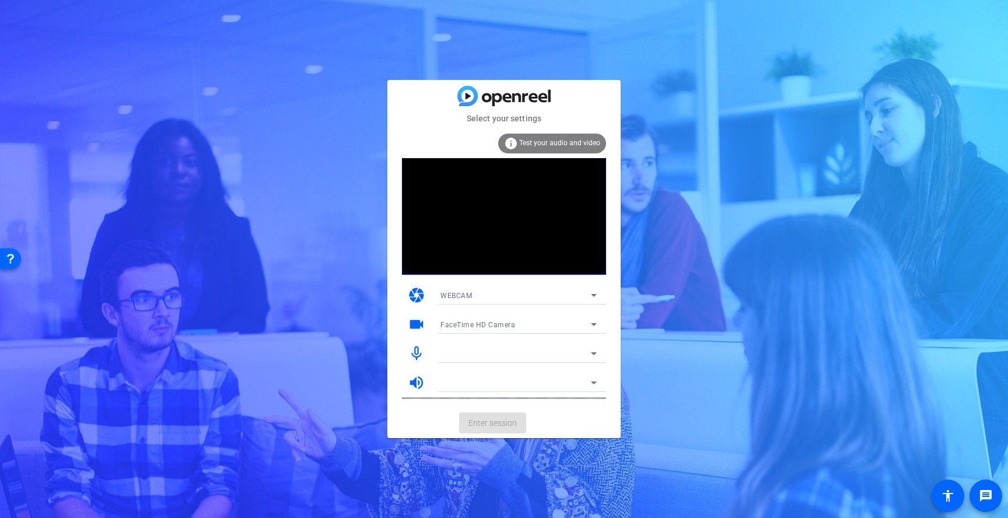
click at [484, 350] on div at bounding box center [516, 354] width 151 height 14
click at [520, 319] on div "FaceTime HD Camera" at bounding box center [516, 324] width 151 height 15
click at [504, 344] on span "FaceTime HD Camera" at bounding box center [478, 348] width 74 height 14
click at [539, 290] on div "WEBCAM" at bounding box center [516, 295] width 151 height 15
click at [533, 337] on mat-option "DESKTOP" at bounding box center [518, 337] width 175 height 19
